Goal: Transaction & Acquisition: Purchase product/service

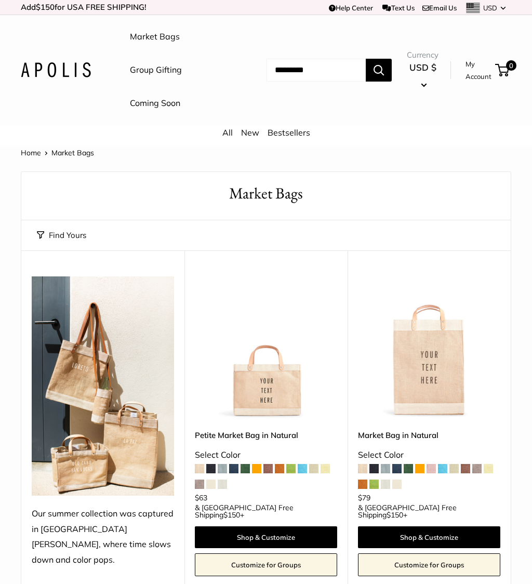
click at [253, 129] on link "New" at bounding box center [250, 132] width 18 height 10
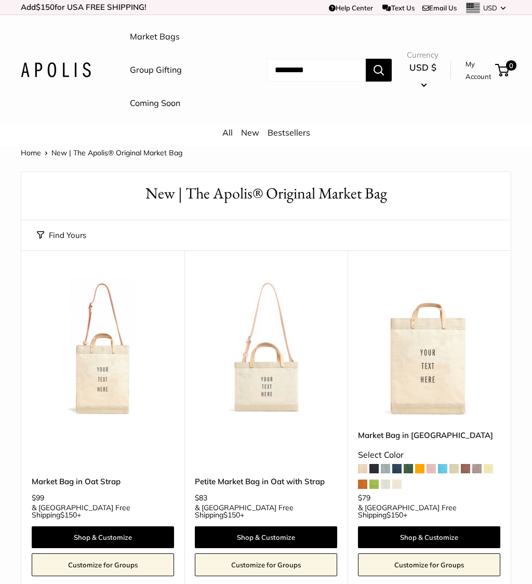
click at [301, 71] on input "Search..." at bounding box center [315, 70] width 99 height 23
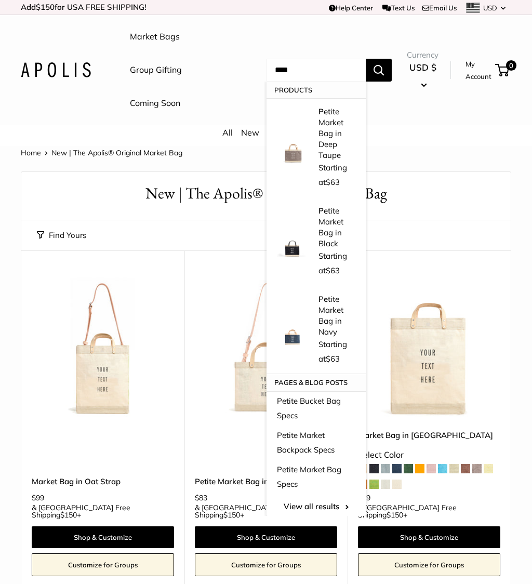
type input "***"
click at [318, 494] on link "View all results" at bounding box center [315, 506] width 99 height 25
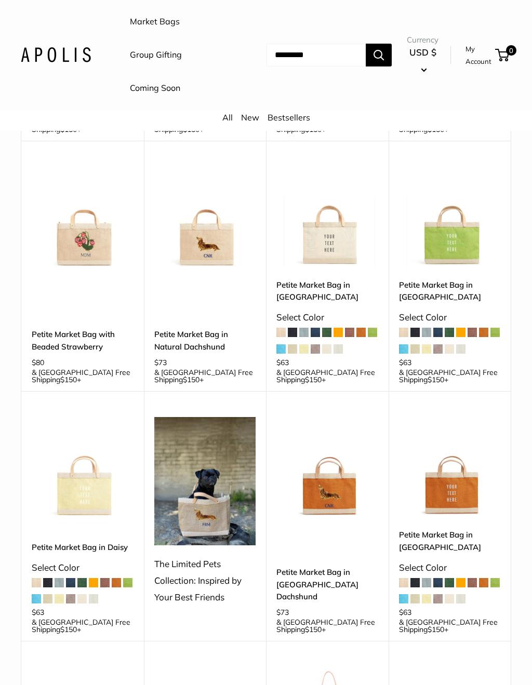
scroll to position [614, 0]
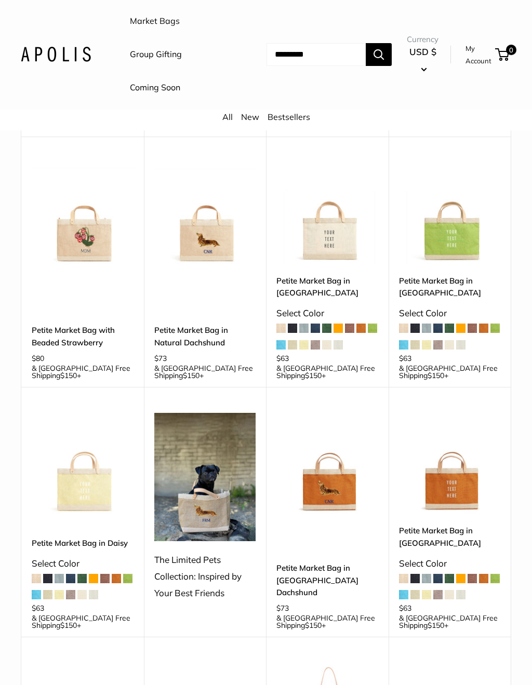
click at [212, 552] on div "The Limited Pets Collection: Inspired by Your Best Friends" at bounding box center [205, 576] width 102 height 49
click at [215, 477] on img at bounding box center [205, 477] width 102 height 128
click at [209, 552] on div "The Limited Pets Collection: Inspired by Your Best Friends" at bounding box center [205, 576] width 102 height 49
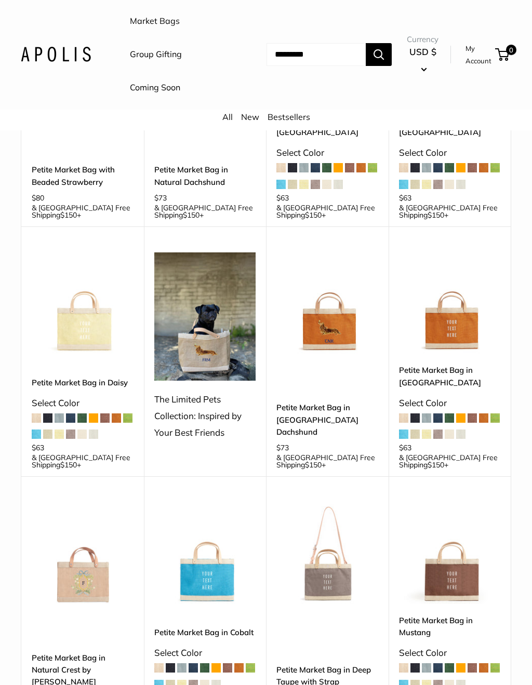
scroll to position [794, 0]
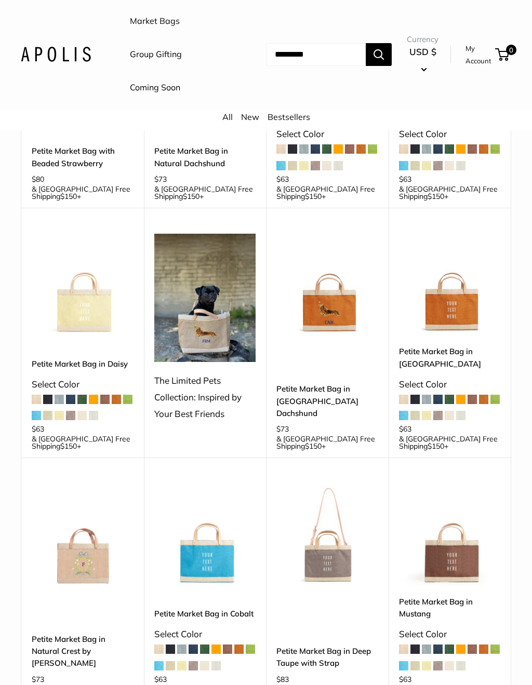
click at [223, 376] on div "The Limited Pets Collection: Inspired by Your Best Friends" at bounding box center [205, 397] width 102 height 49
click at [218, 301] on img at bounding box center [205, 298] width 102 height 128
click at [194, 378] on div "The Limited Pets Collection: Inspired by Your Best Friends" at bounding box center [205, 396] width 102 height 49
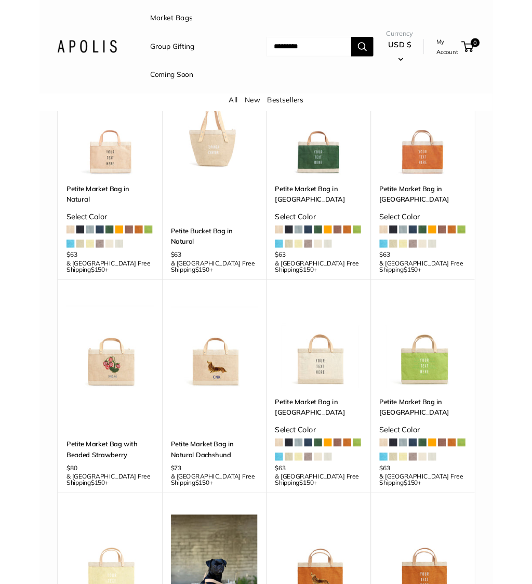
scroll to position [423, 0]
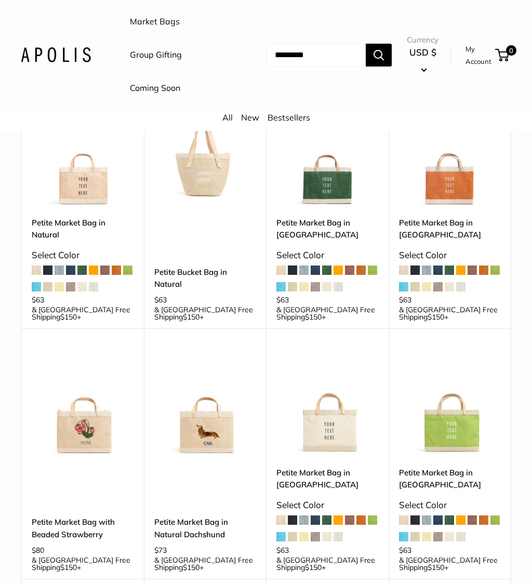
click at [219, 415] on img at bounding box center [205, 405] width 102 height 102
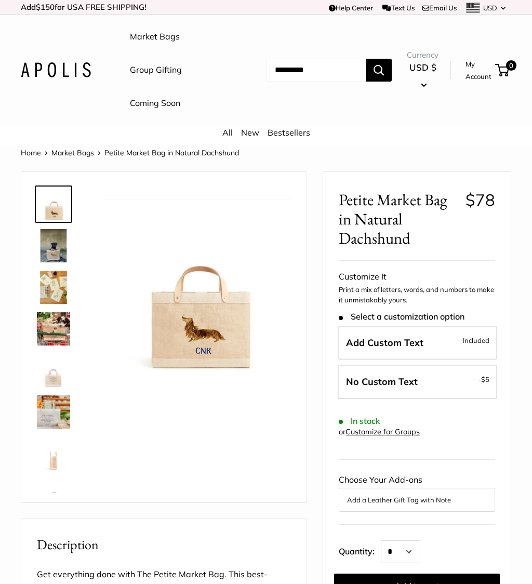
click at [59, 276] on img at bounding box center [53, 287] width 33 height 33
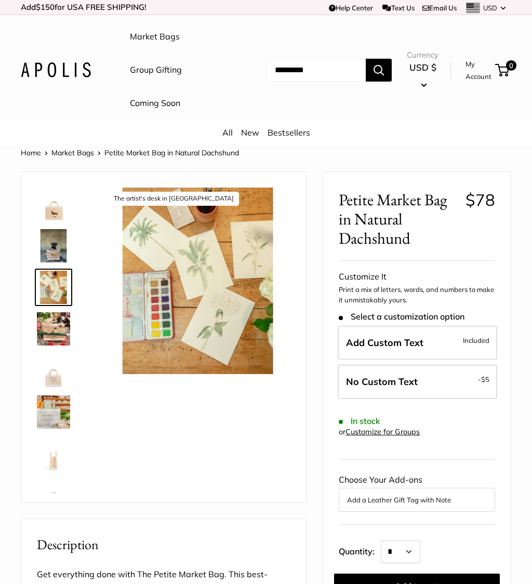
click at [59, 330] on img at bounding box center [53, 328] width 33 height 33
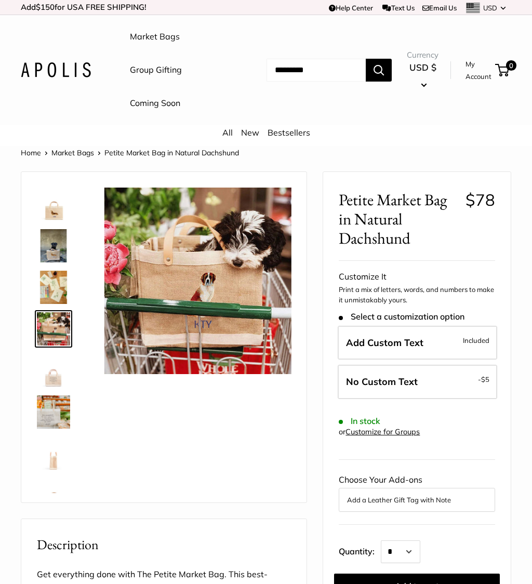
click at [54, 409] on img at bounding box center [53, 411] width 33 height 33
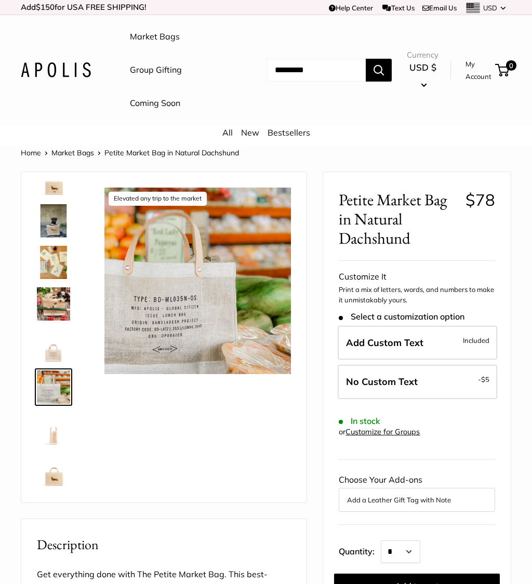
click at [159, 39] on link "Market Bags" at bounding box center [155, 37] width 50 height 16
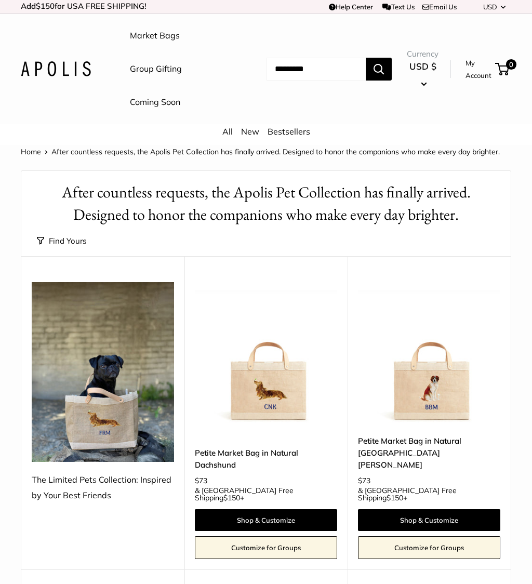
scroll to position [1, 0]
